Goal: Navigation & Orientation: Find specific page/section

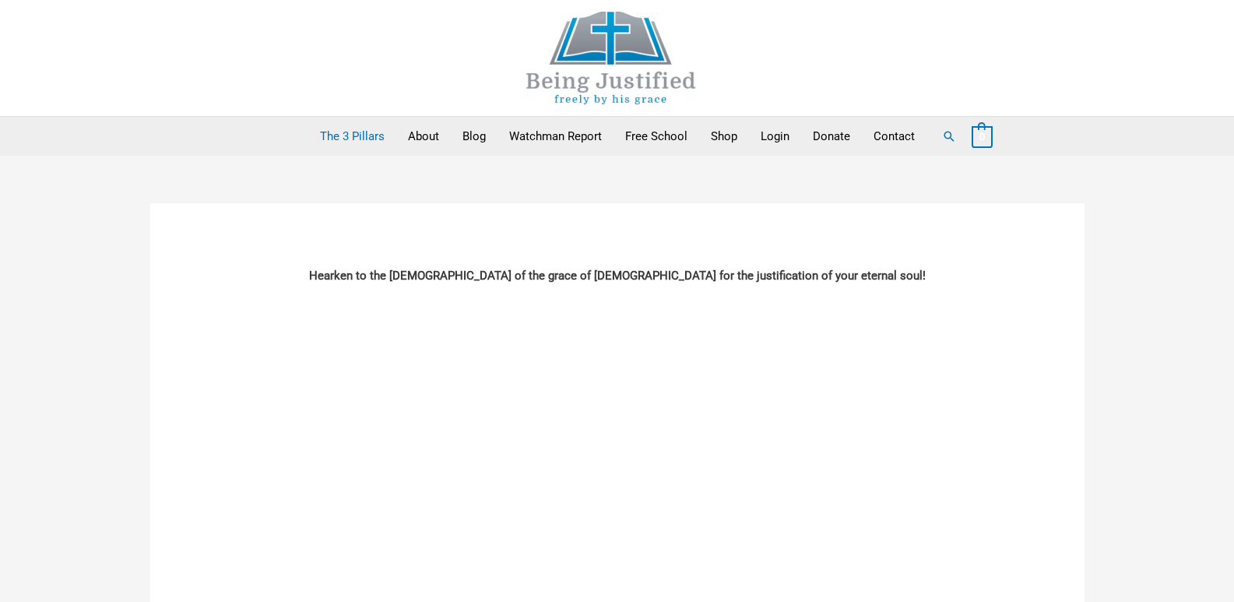
click at [623, 45] on img at bounding box center [611, 58] width 234 height 93
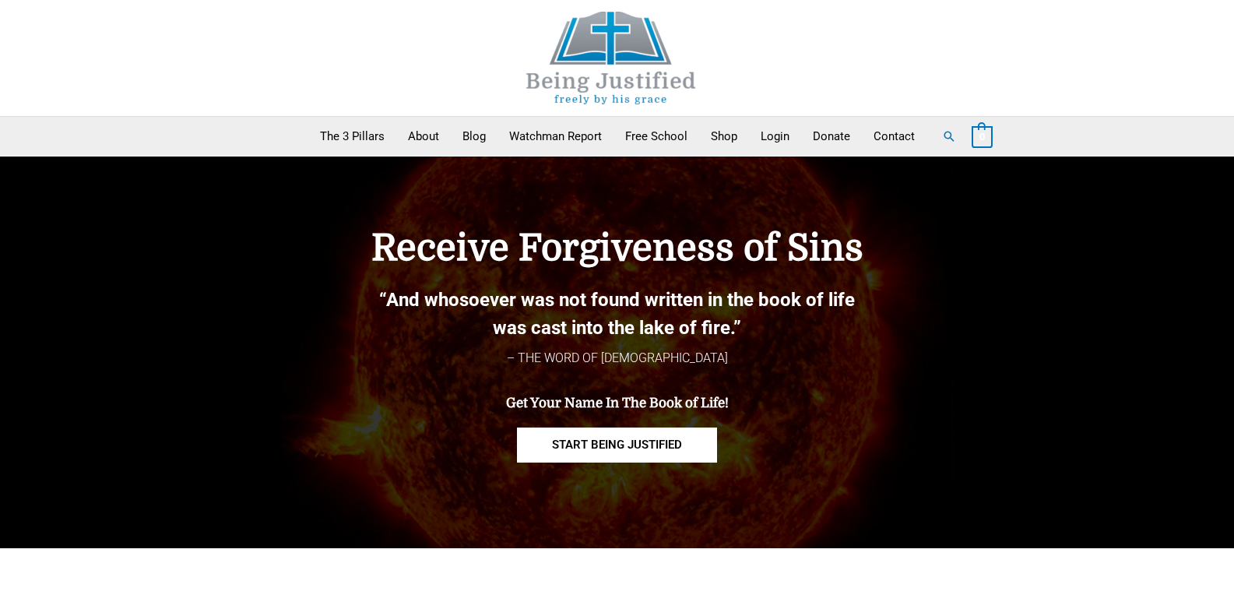
scroll to position [78, 0]
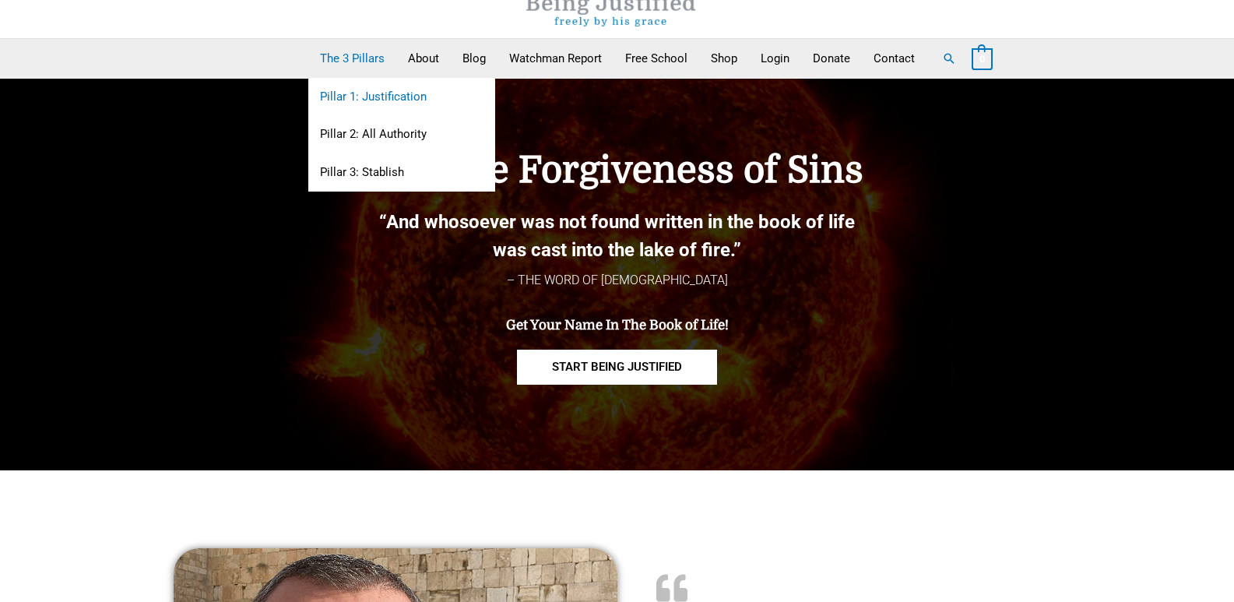
click at [388, 93] on link "Pillar 1: Justification" at bounding box center [401, 97] width 187 height 38
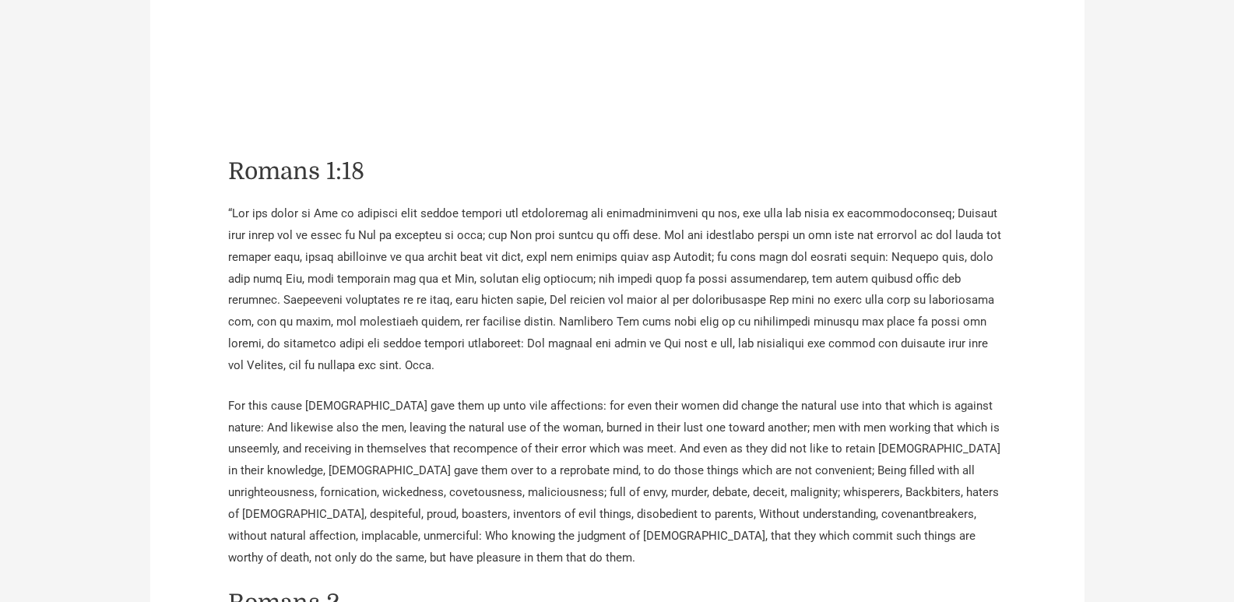
scroll to position [934, 0]
